Goal: Task Accomplishment & Management: Use online tool/utility

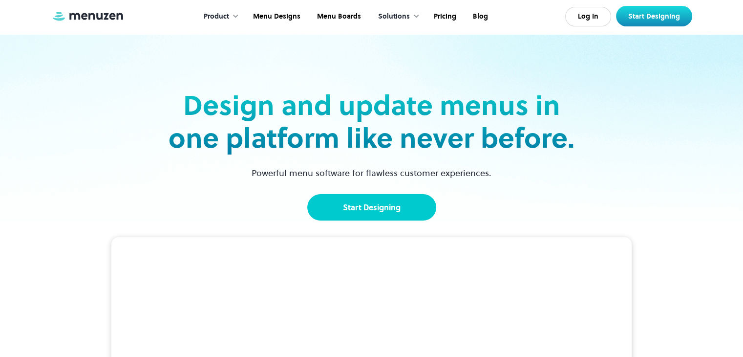
click at [395, 212] on link "Start Designing" at bounding box center [371, 207] width 129 height 26
